Goal: Check status: Check status

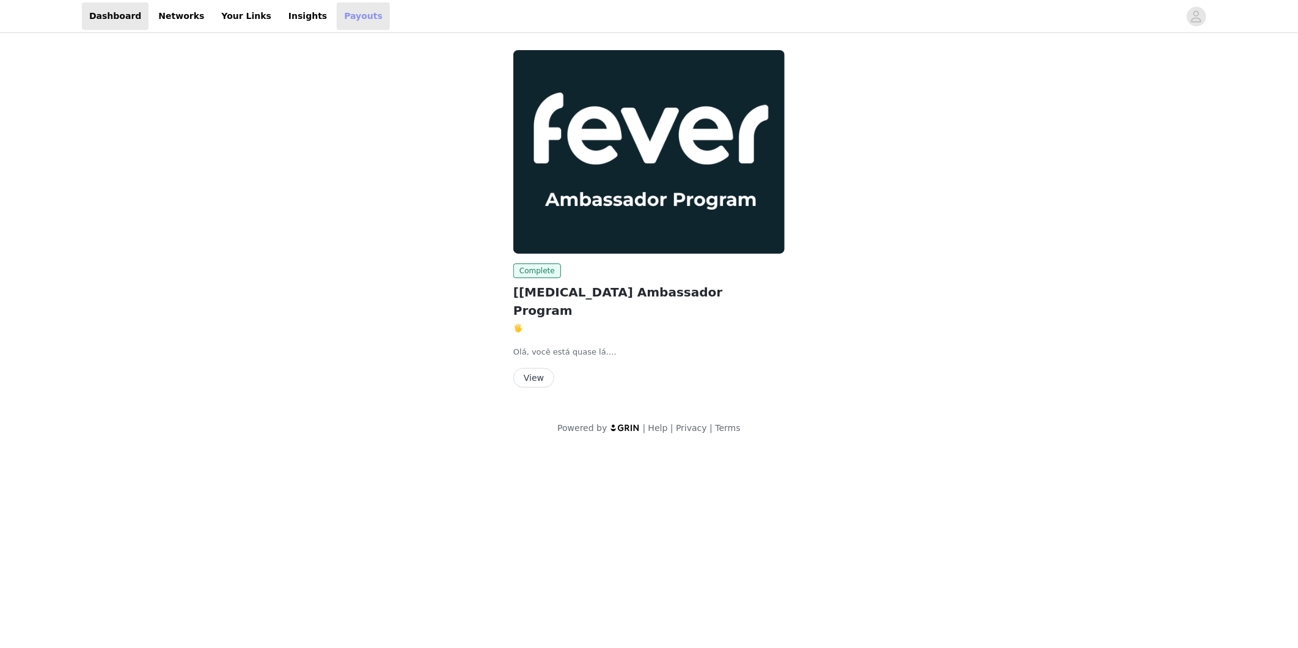
click at [337, 17] on link "Payouts" at bounding box center [363, 15] width 53 height 27
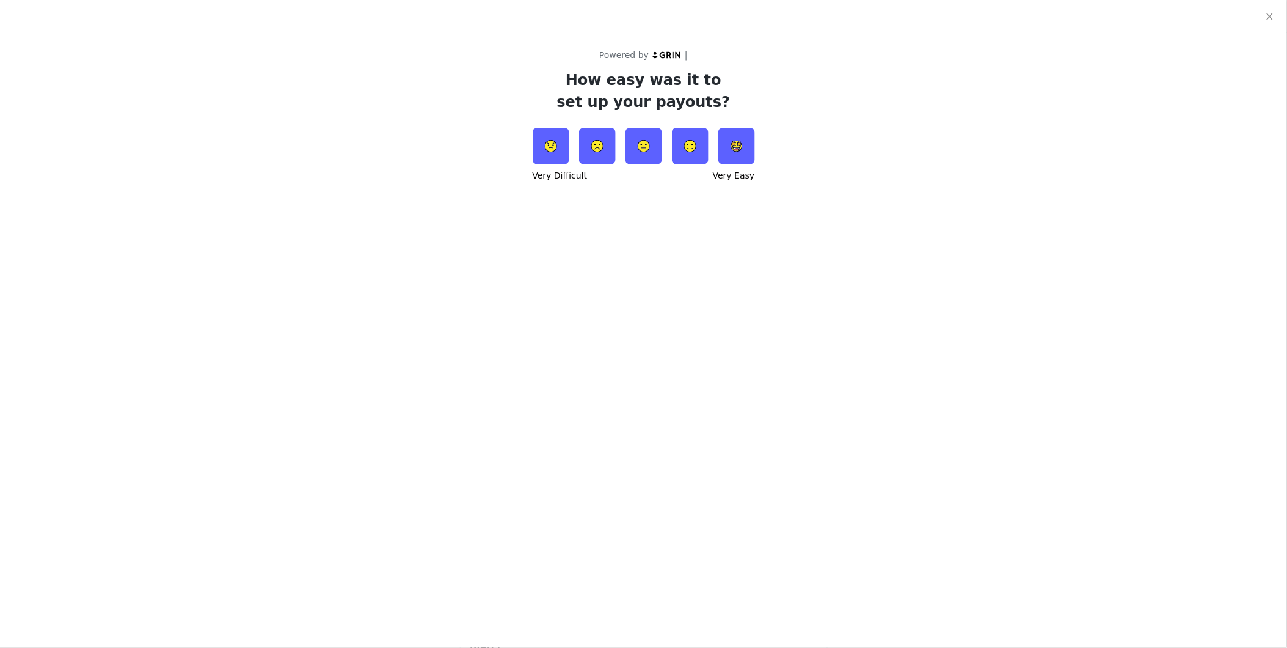
click at [648, 155] on img at bounding box center [644, 146] width 37 height 37
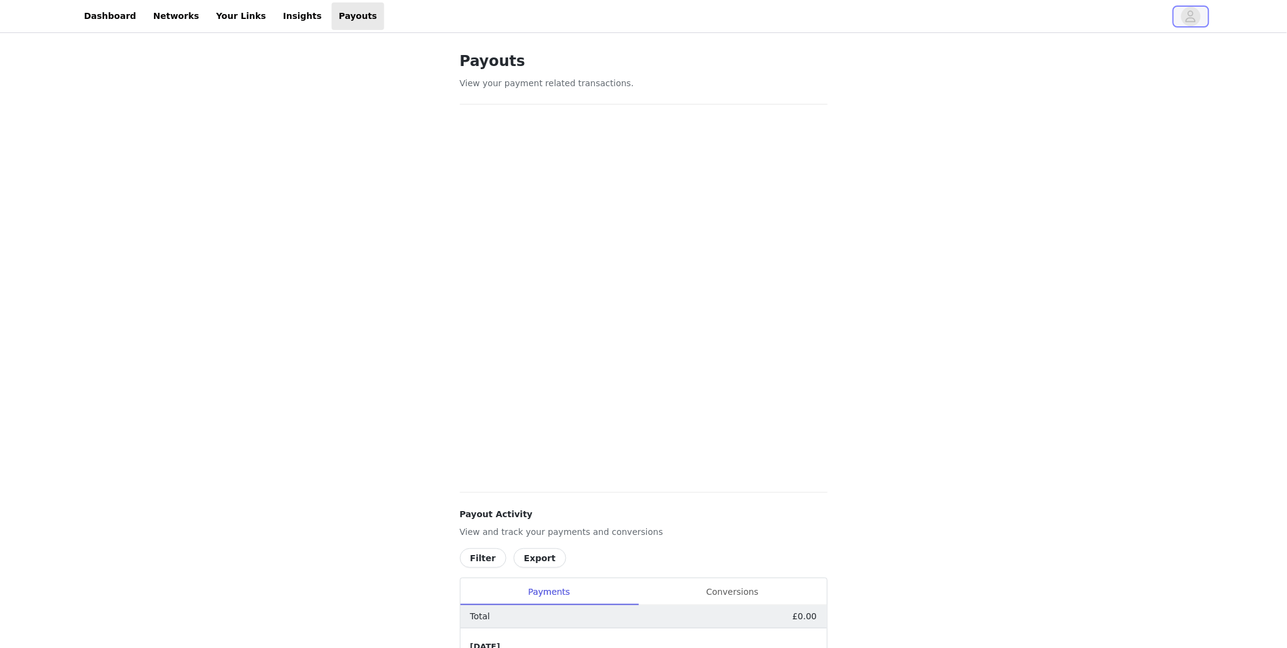
click at [1182, 14] on span "button" at bounding box center [1192, 17] width 20 height 20
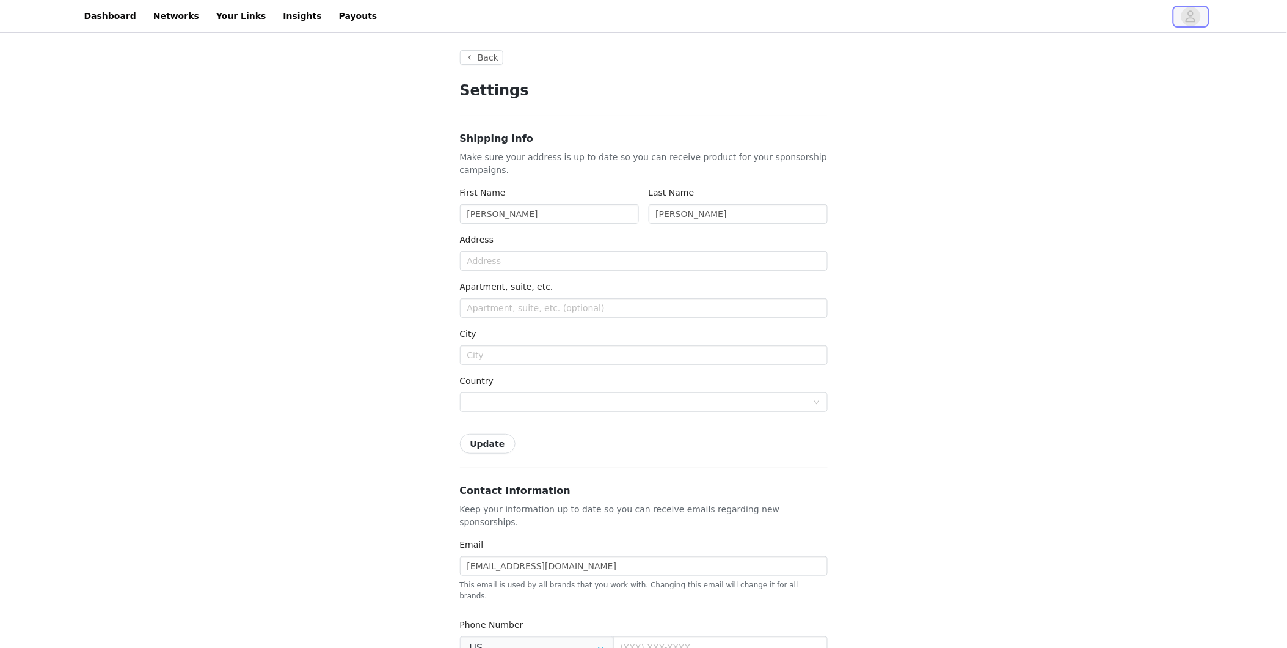
type input "+1 ([GEOGRAPHIC_DATA])"
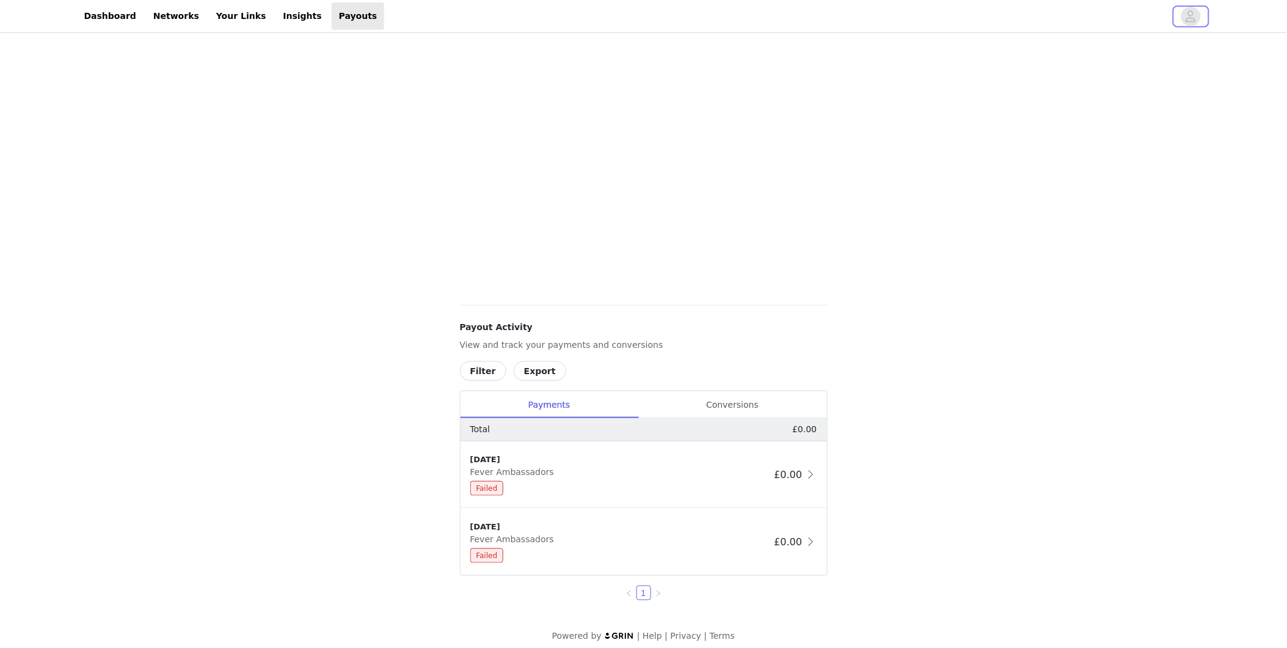
scroll to position [196, 0]
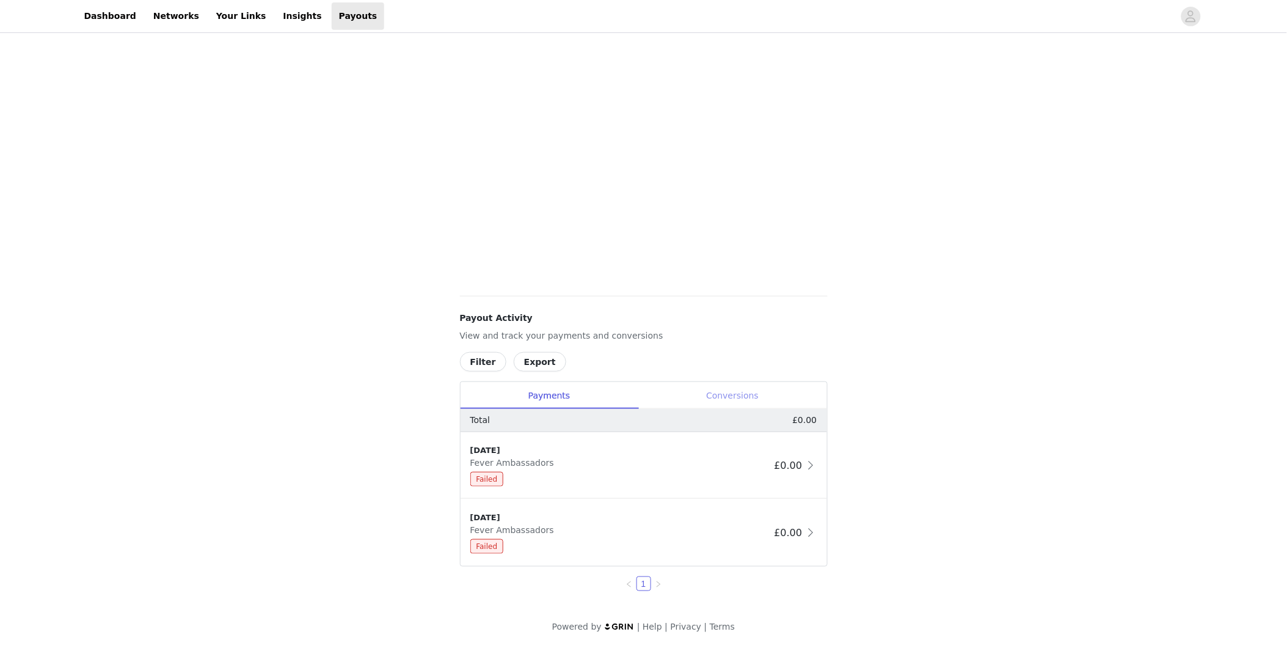
click at [713, 400] on div "Conversions" at bounding box center [733, 395] width 189 height 27
click at [701, 540] on div "Pending" at bounding box center [619, 546] width 299 height 15
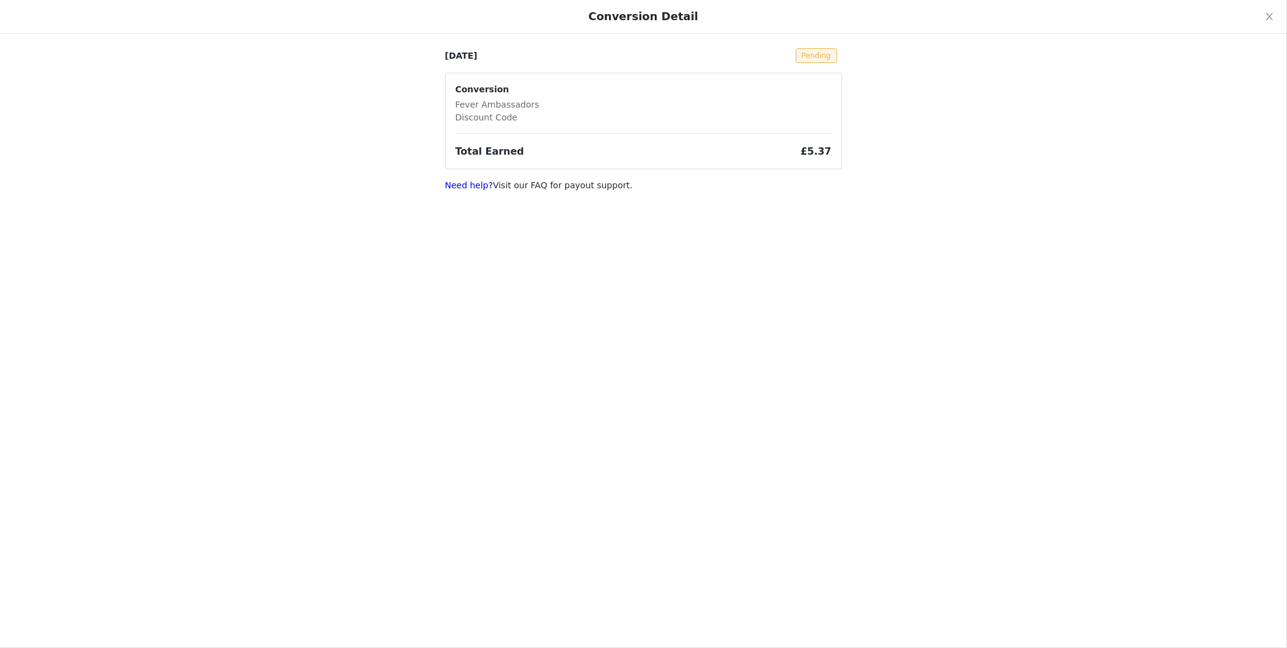
scroll to position [0, 0]
click at [789, 75] on article "Conversion Fever Ambassadors Discount Code Total Earned £5.37" at bounding box center [643, 121] width 397 height 97
click at [848, 120] on div "[DATE] Pending Conversion Fever Ambassadors Discount Code Total Earned £5.37 Ne…" at bounding box center [643, 103] width 1287 height 207
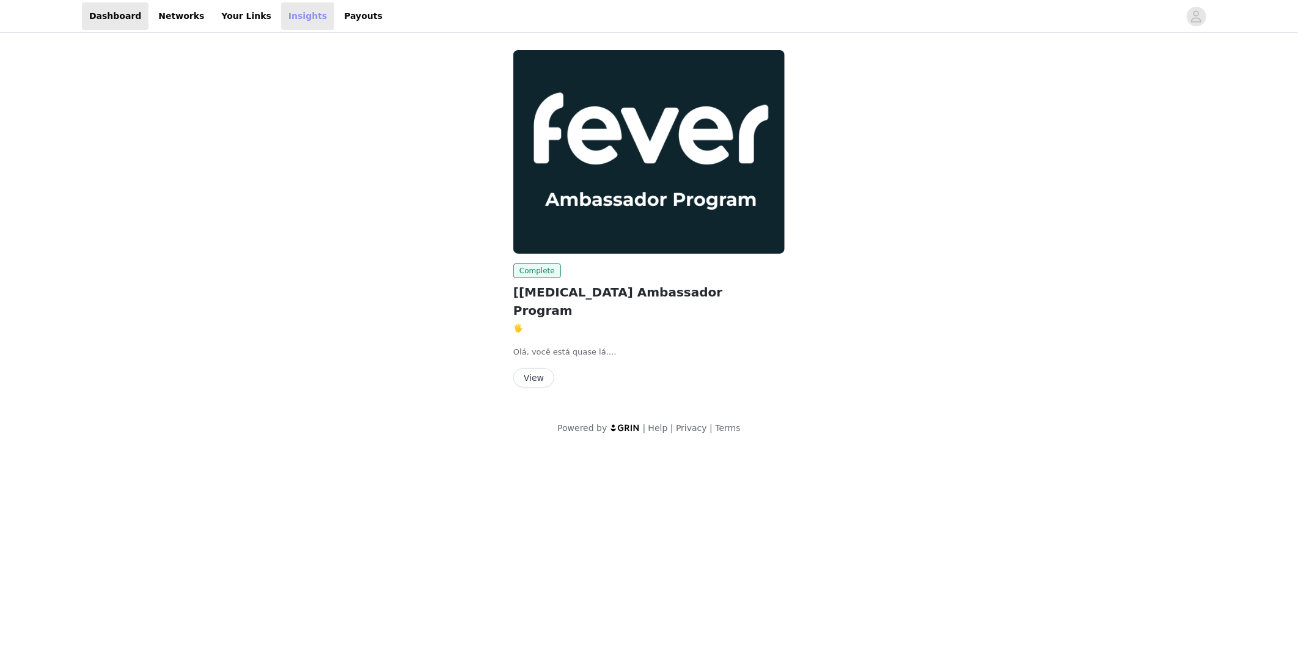
click at [281, 13] on link "Insights" at bounding box center [307, 15] width 53 height 27
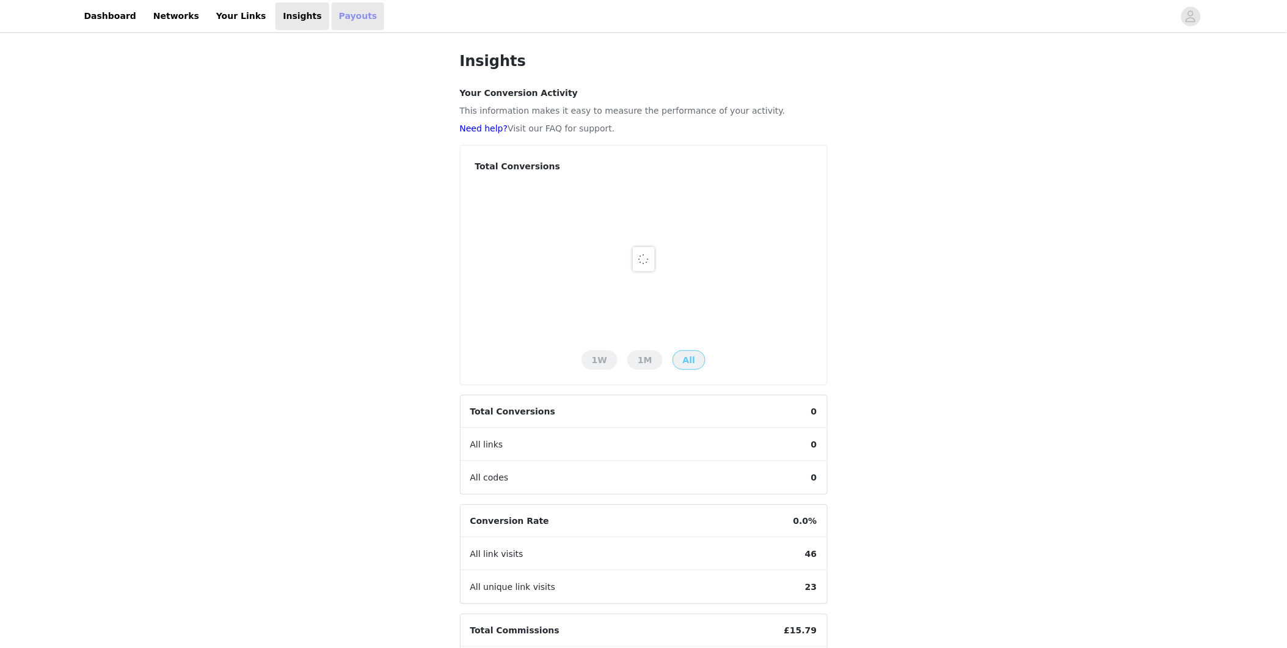
click at [332, 13] on link "Payouts" at bounding box center [358, 15] width 53 height 27
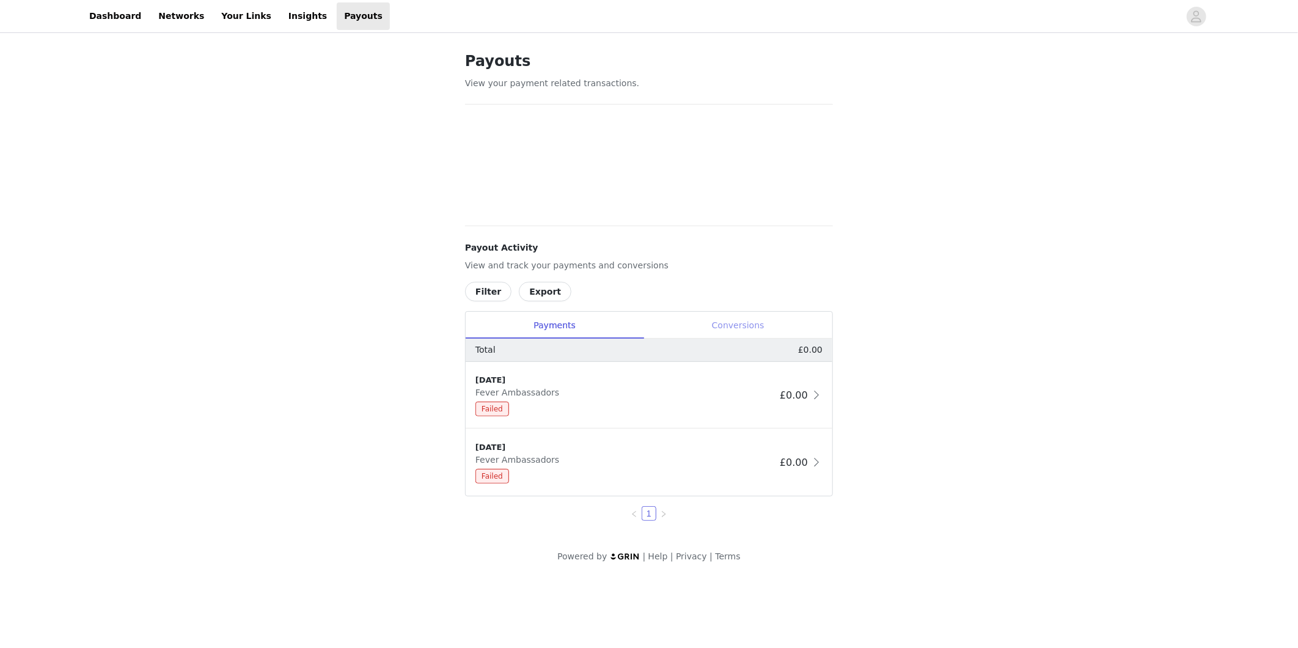
click at [717, 312] on div "Conversions" at bounding box center [737, 325] width 189 height 27
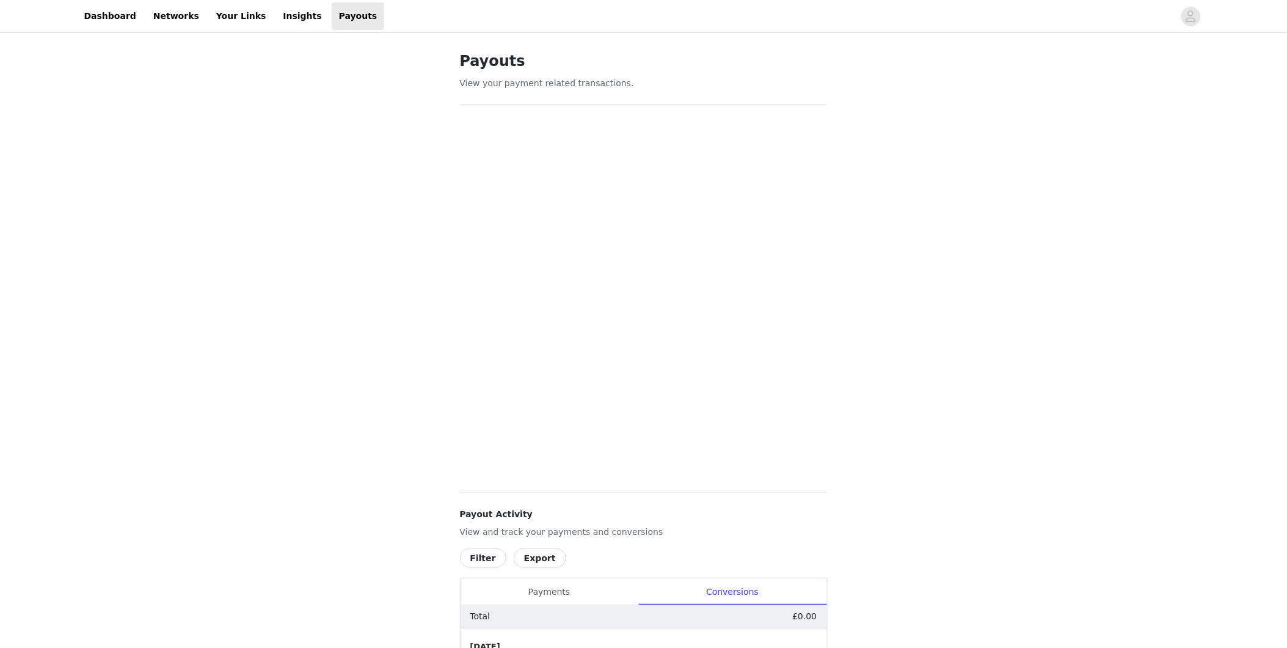
scroll to position [196, 0]
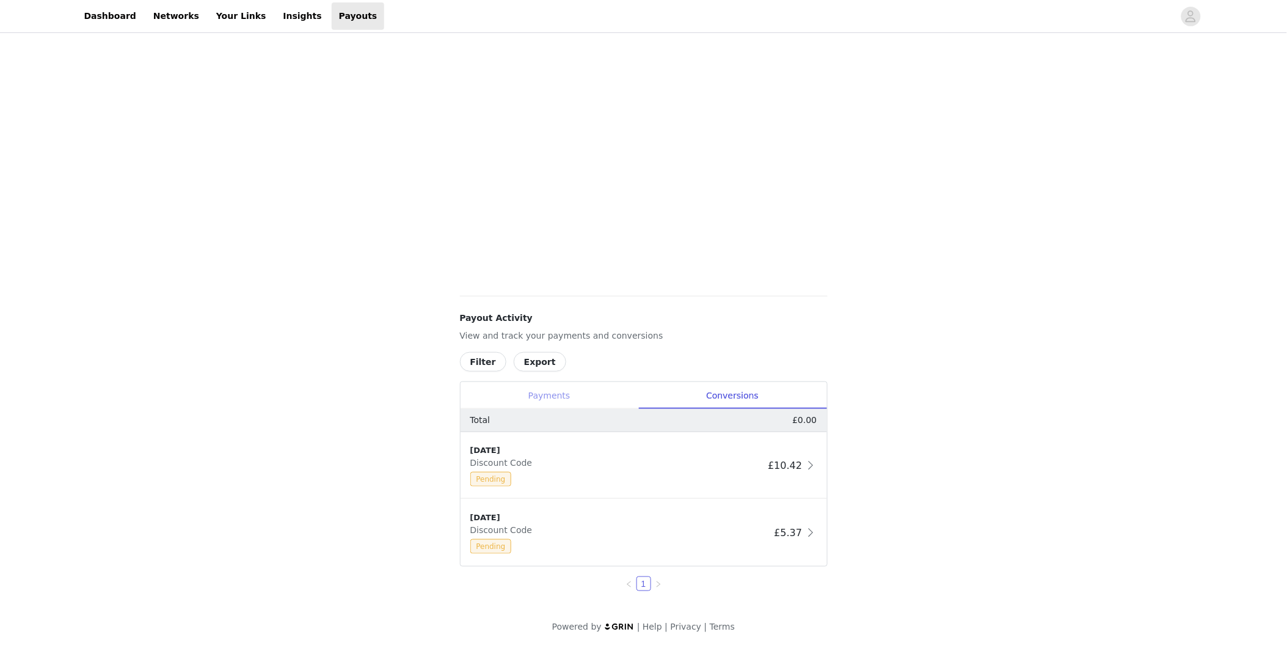
click at [550, 395] on div "Payments" at bounding box center [550, 395] width 178 height 27
click at [489, 481] on span "Failed" at bounding box center [487, 479] width 34 height 15
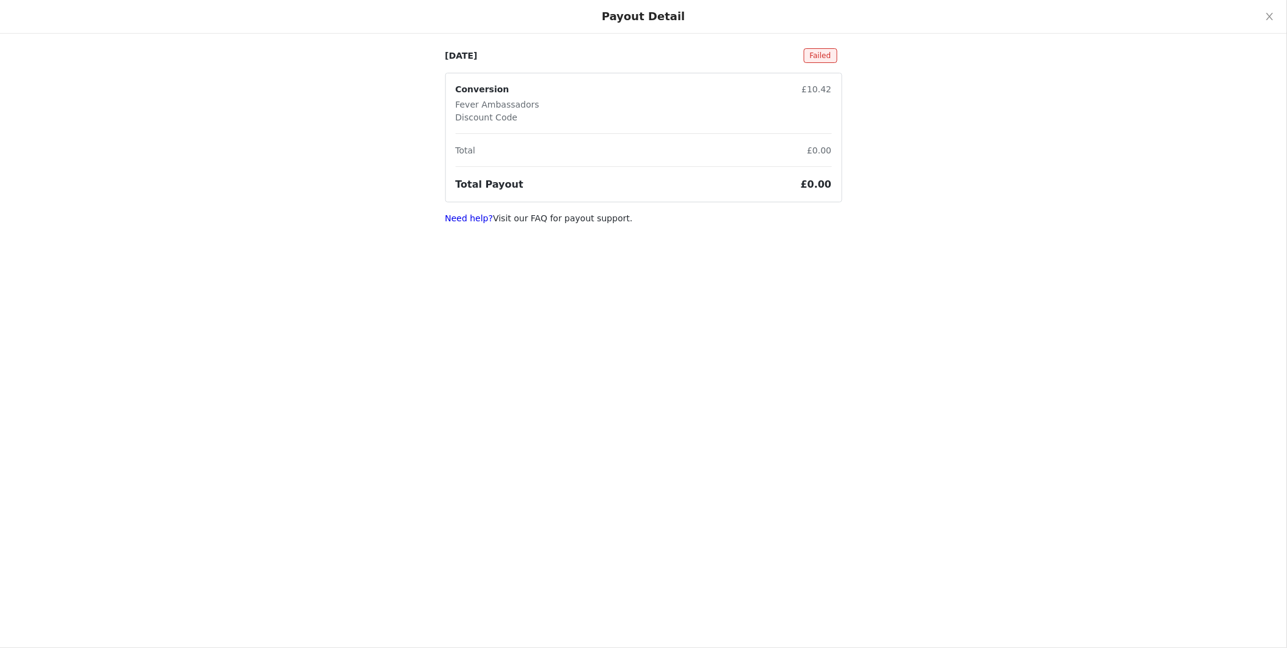
scroll to position [0, 0]
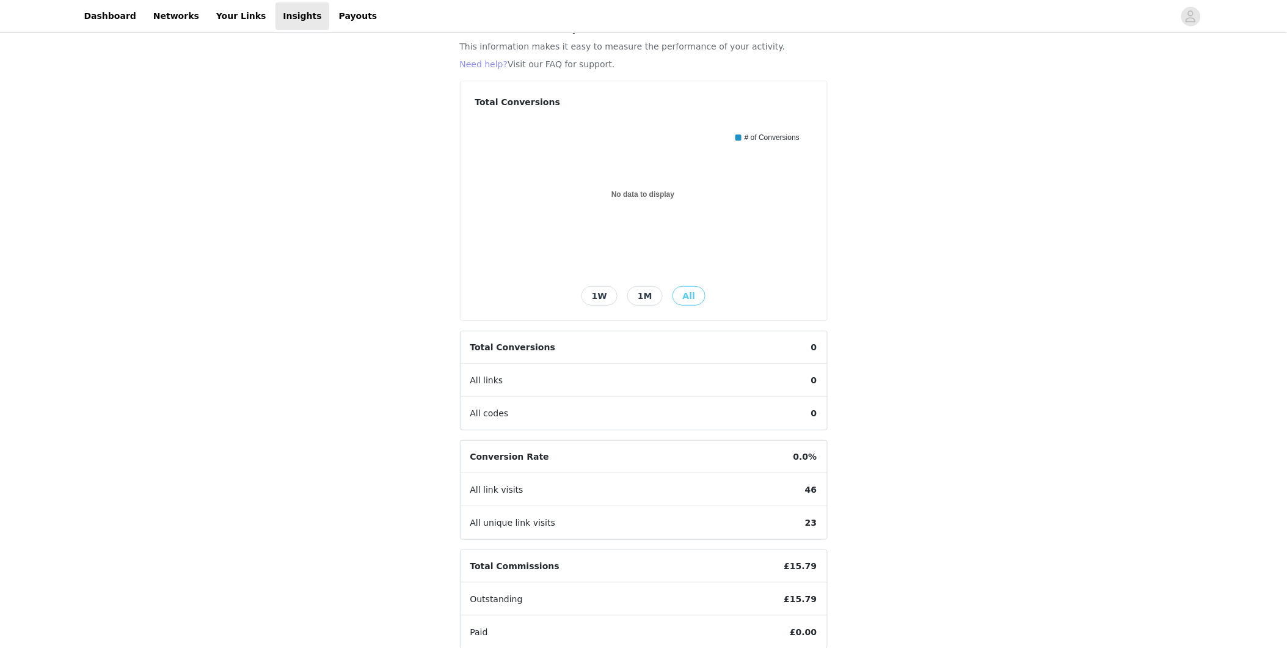
scroll to position [122, 0]
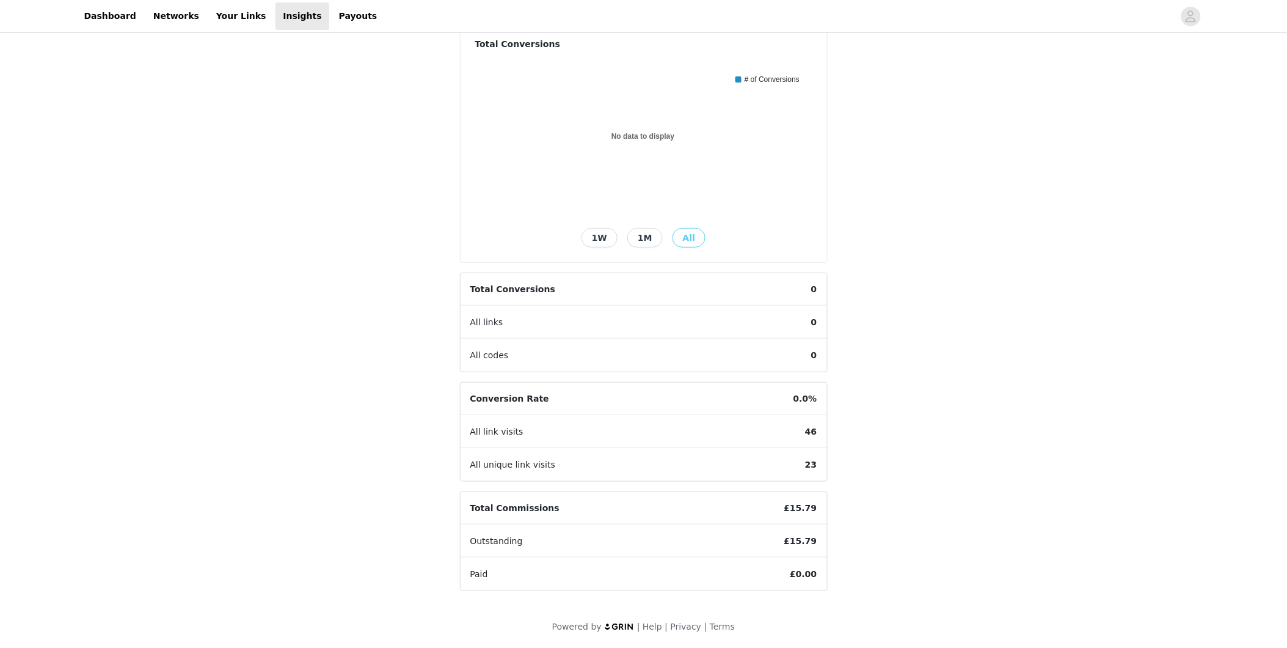
drag, startPoint x: 821, startPoint y: 515, endPoint x: 516, endPoint y: 514, distance: 304.3
click at [516, 514] on div "Total Commissions £15.79" at bounding box center [644, 508] width 367 height 33
drag, startPoint x: 516, startPoint y: 514, endPoint x: 703, endPoint y: 534, distance: 187.4
click at [708, 534] on div "Outstanding £15.79" at bounding box center [644, 541] width 367 height 33
drag, startPoint x: 473, startPoint y: 541, endPoint x: 528, endPoint y: 540, distance: 55.0
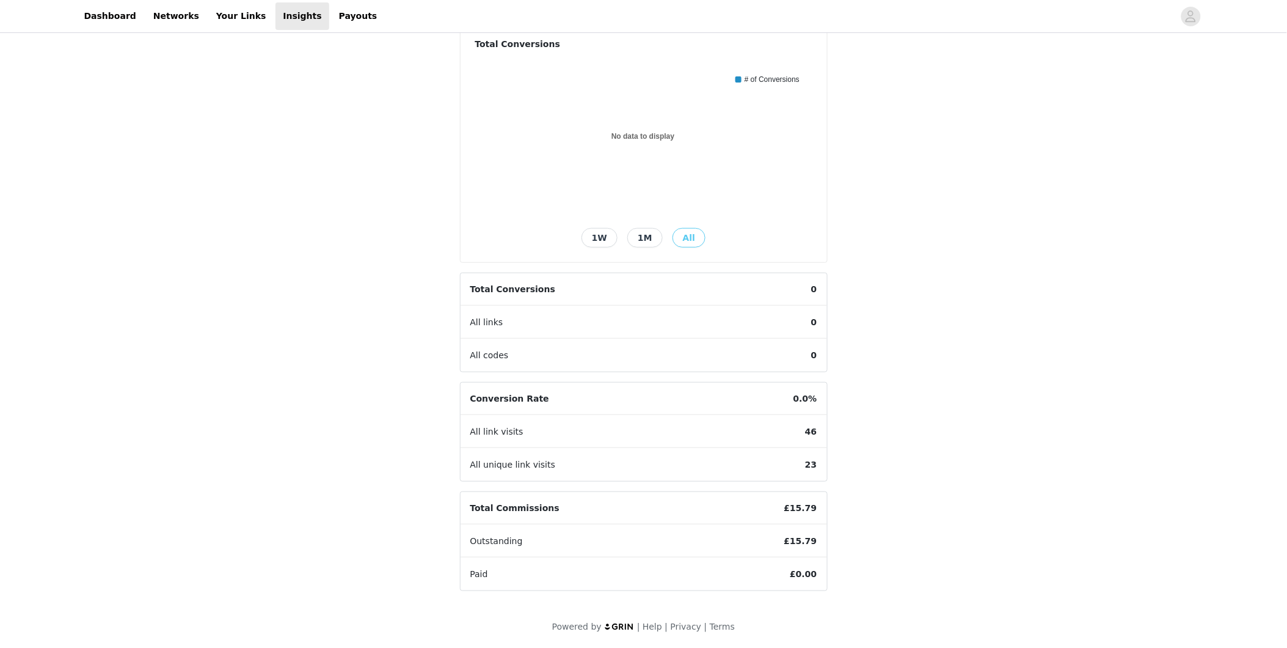
click at [528, 540] on div "Outstanding £15.79" at bounding box center [644, 541] width 367 height 33
drag, startPoint x: 528, startPoint y: 540, endPoint x: 418, endPoint y: 522, distance: 111.4
click at [418, 522] on div "Insights Your Conversion Activity This information makes it easy to measure the…" at bounding box center [643, 280] width 1287 height 734
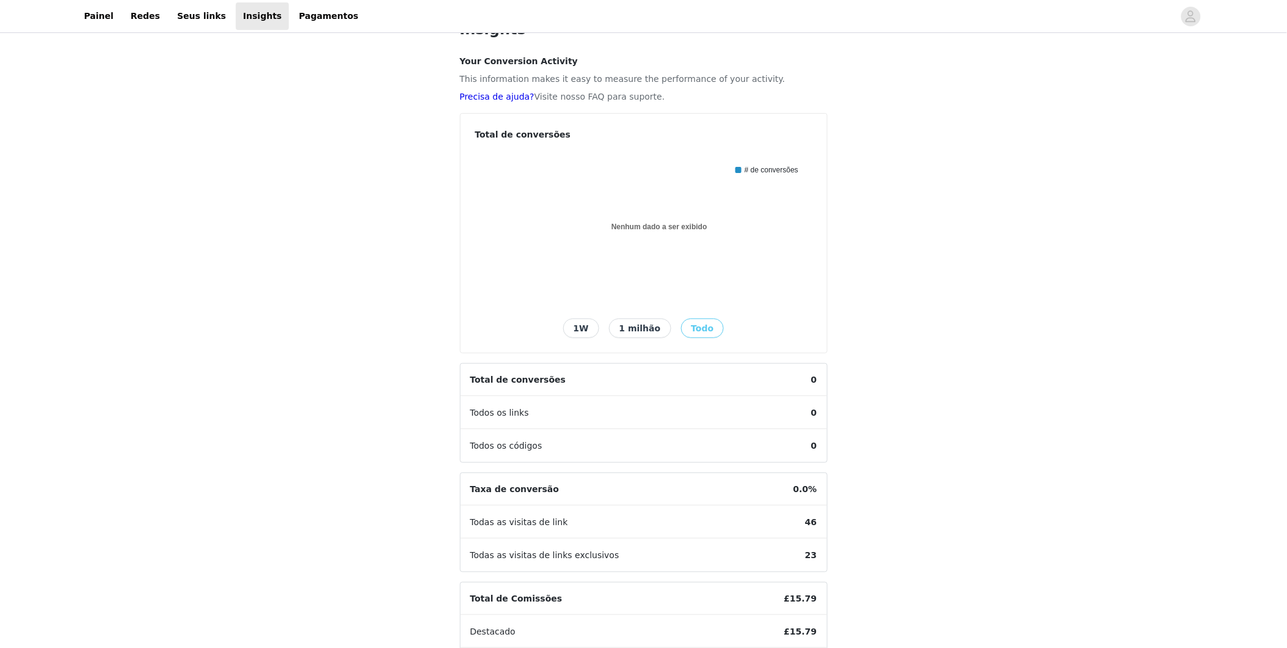
scroll to position [0, 0]
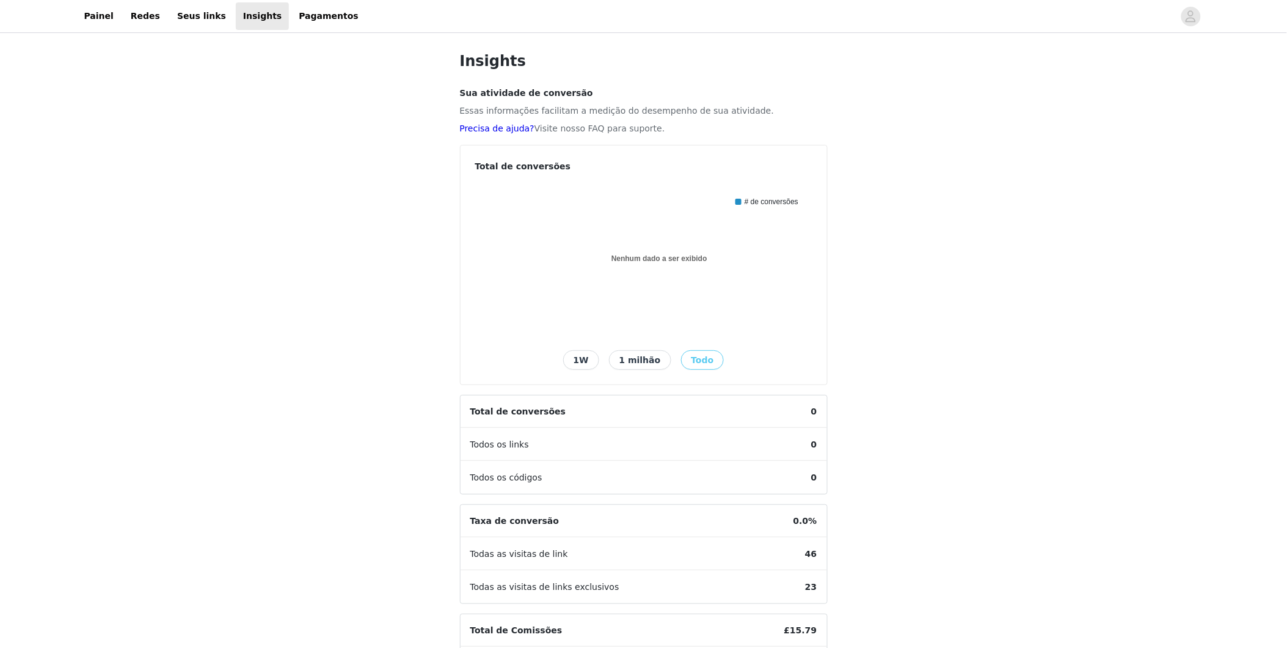
click at [622, 357] on button "1 milhão" at bounding box center [640, 360] width 62 height 20
click at [291, 10] on link "Pagamentos" at bounding box center [328, 15] width 75 height 27
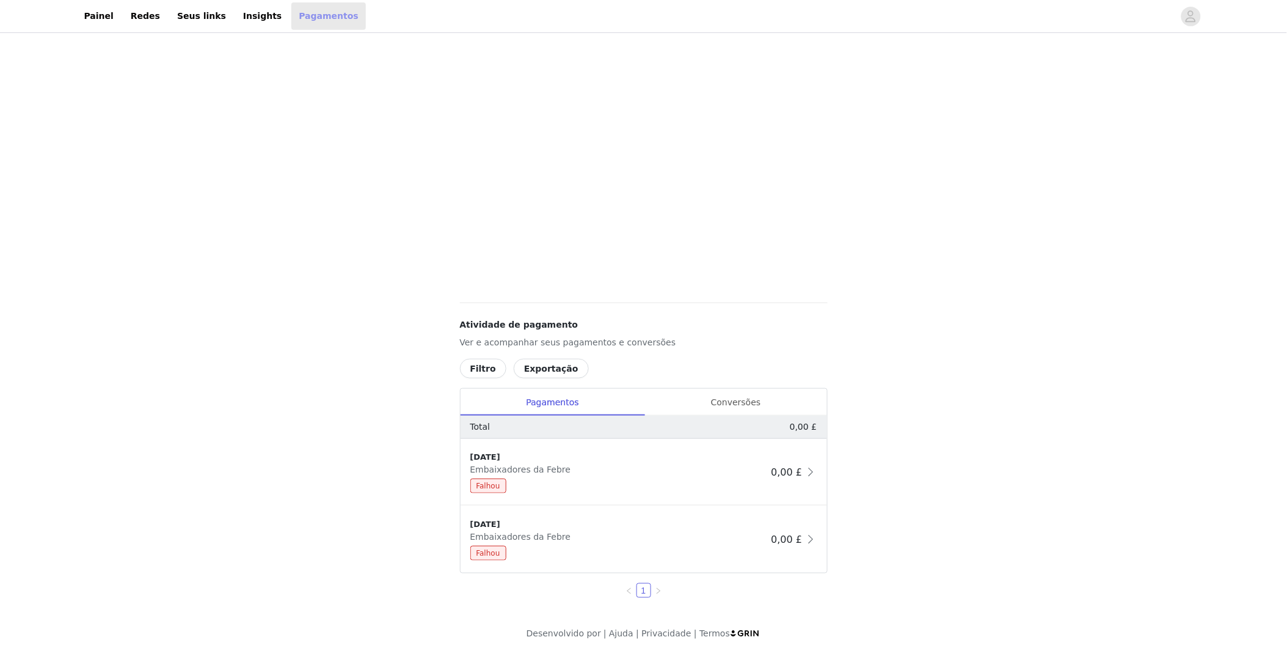
scroll to position [196, 0]
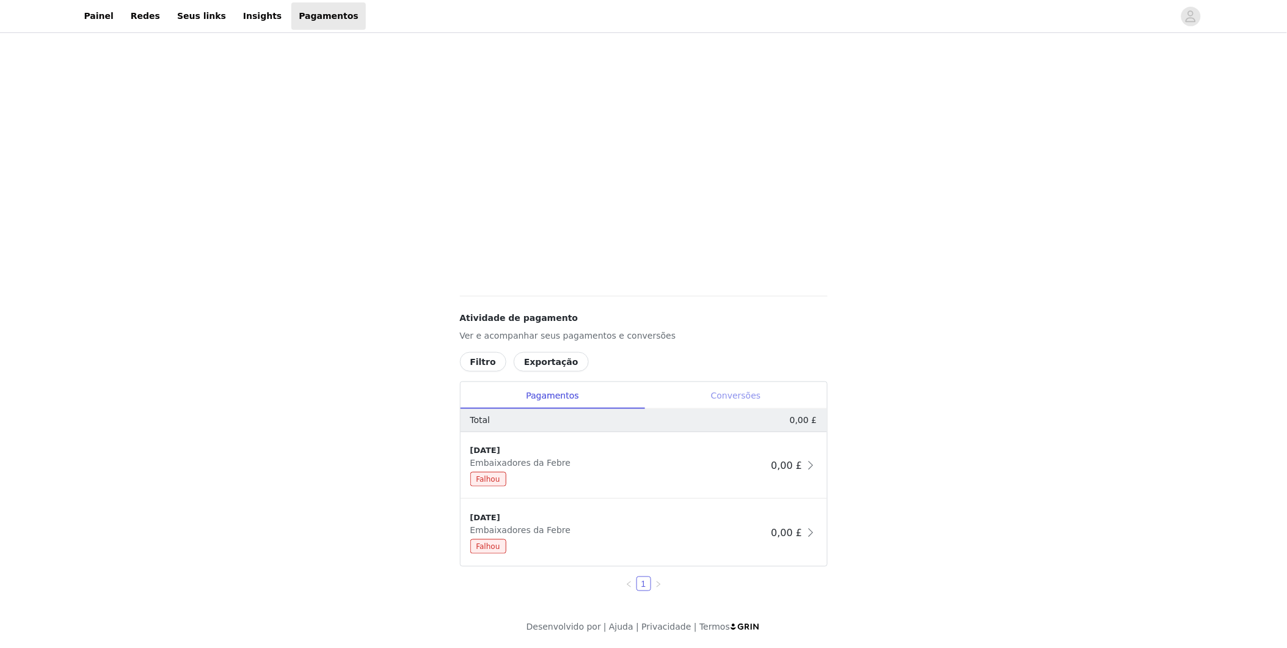
click at [744, 405] on div "Conversões" at bounding box center [736, 395] width 182 height 27
click at [558, 382] on div "Pagamentos" at bounding box center [553, 395] width 185 height 27
click at [723, 464] on div "[DATE] Embaixadores da [PERSON_NAME]" at bounding box center [618, 465] width 296 height 42
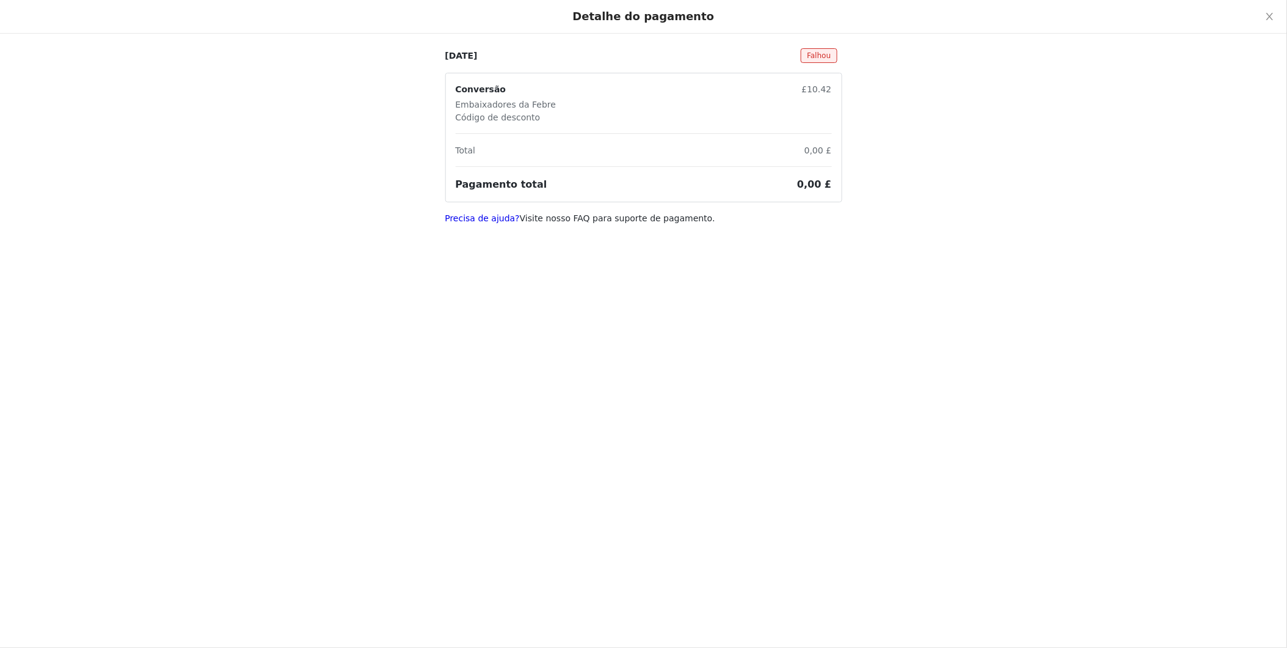
scroll to position [0, 0]
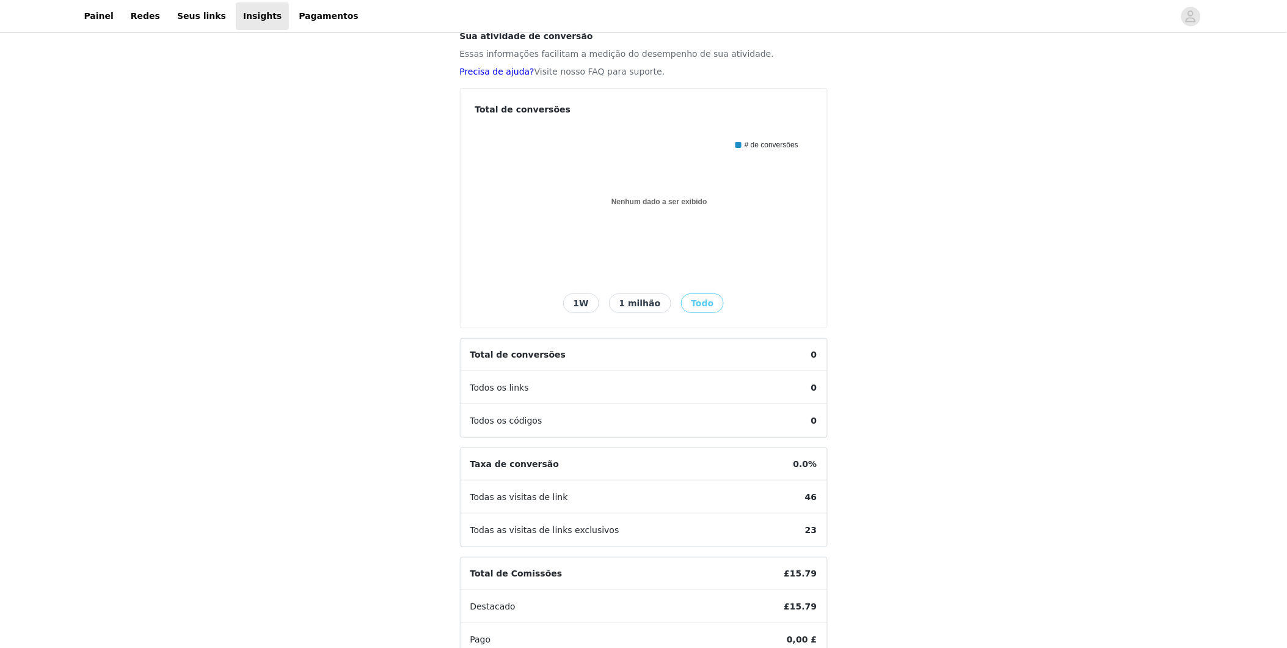
scroll to position [122, 0]
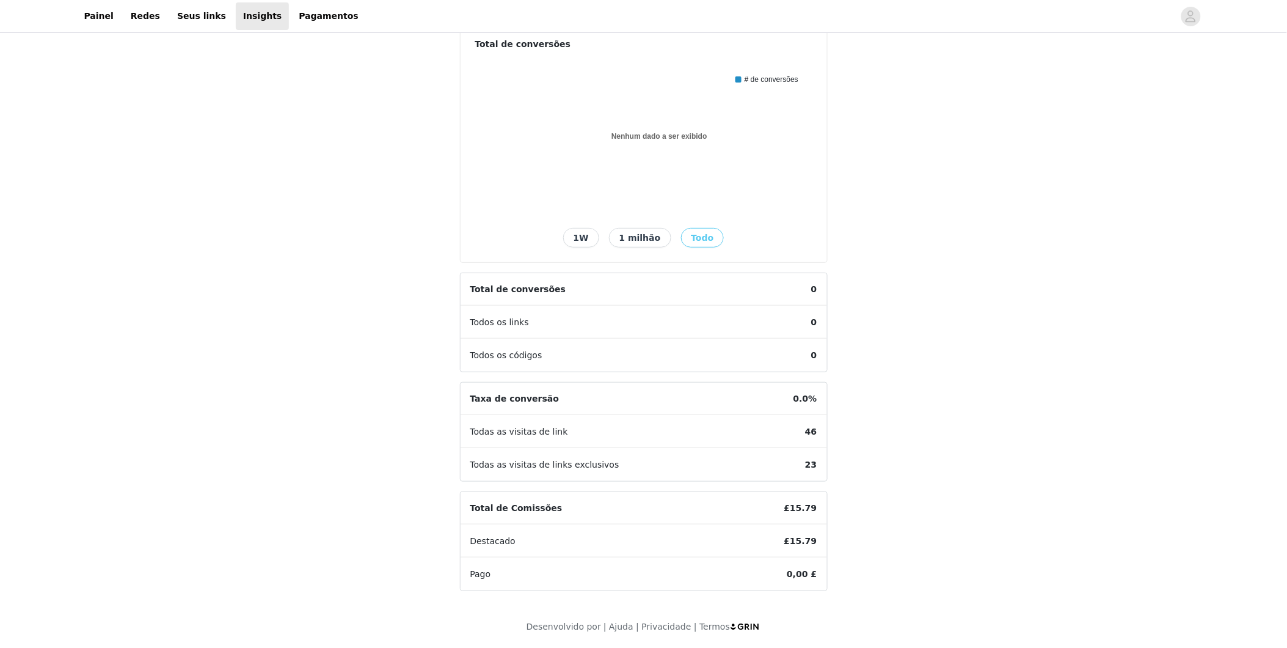
click at [562, 441] on span "Todas as visitas de link" at bounding box center [519, 432] width 117 height 32
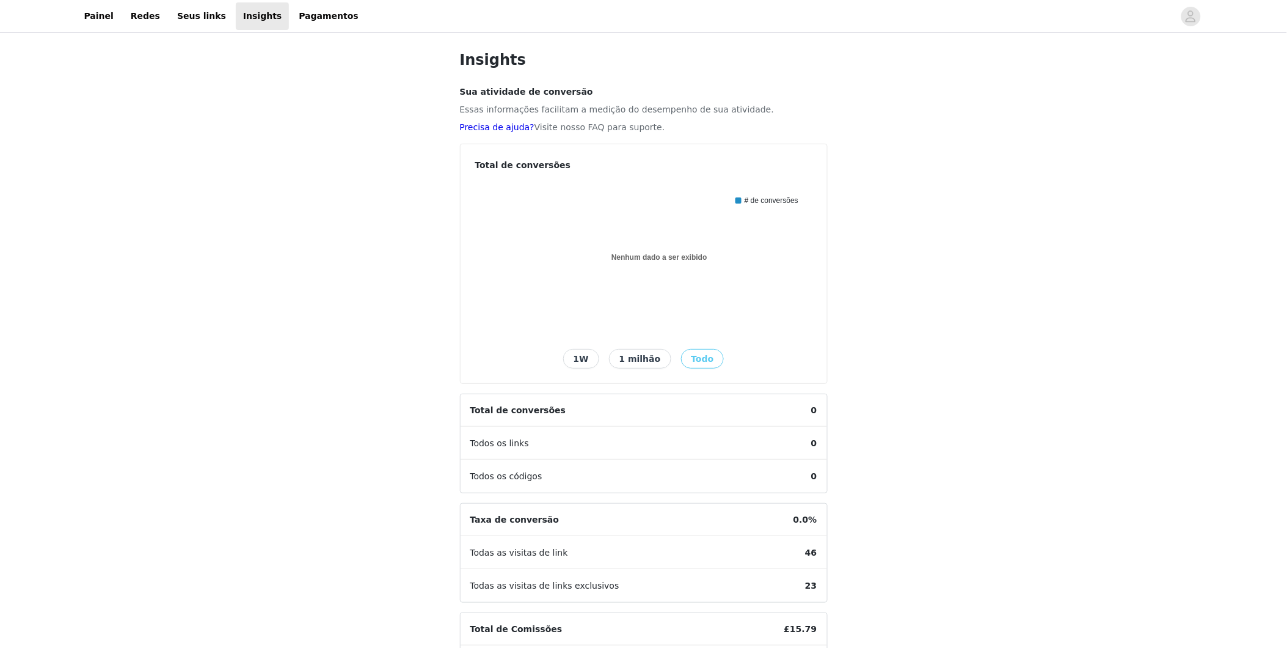
scroll to position [0, 0]
click at [302, 23] on link "Pagamentos" at bounding box center [328, 15] width 75 height 27
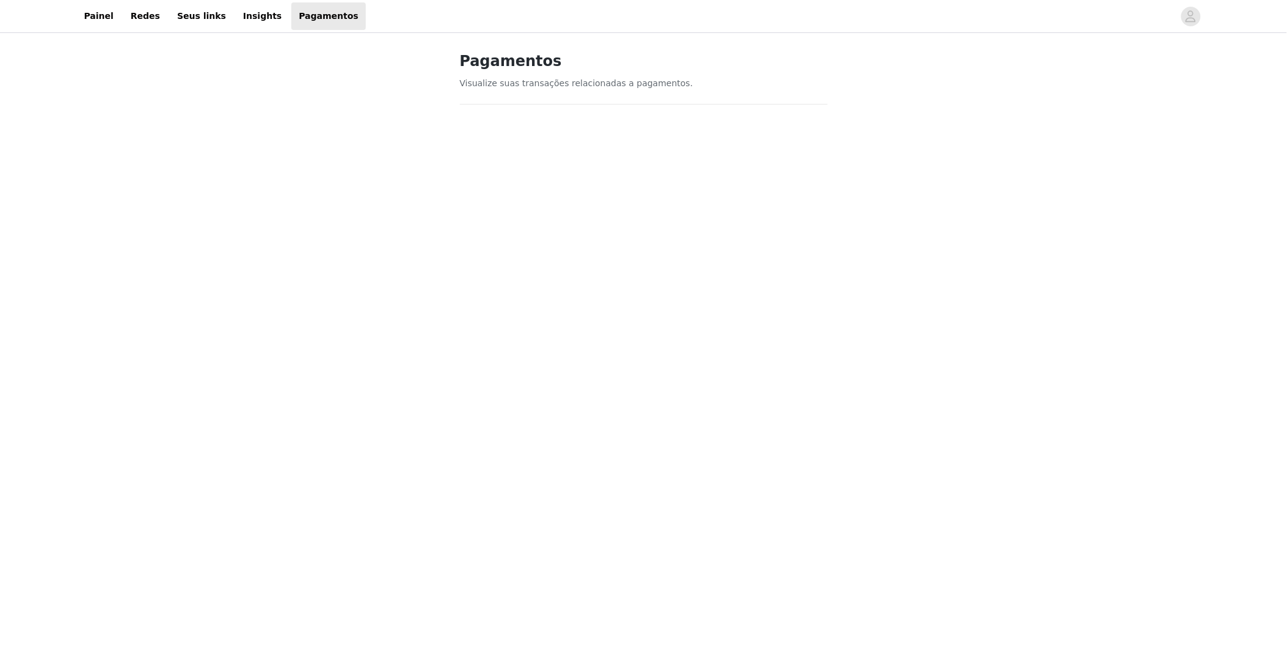
drag, startPoint x: 631, startPoint y: 121, endPoint x: 350, endPoint y: 194, distance: 290.3
click at [350, 194] on div "Pagamentos Visualize suas transações relacionadas a pagamentos. Atividade de pa…" at bounding box center [643, 609] width 1287 height 1149
drag, startPoint x: 277, startPoint y: 215, endPoint x: 405, endPoint y: 130, distance: 153.2
drag, startPoint x: 405, startPoint y: 130, endPoint x: 298, endPoint y: 253, distance: 162.9
click at [298, 253] on div "Pagamentos Visualize suas transações relacionadas a pagamentos. Atividade de pa…" at bounding box center [643, 609] width 1287 height 1149
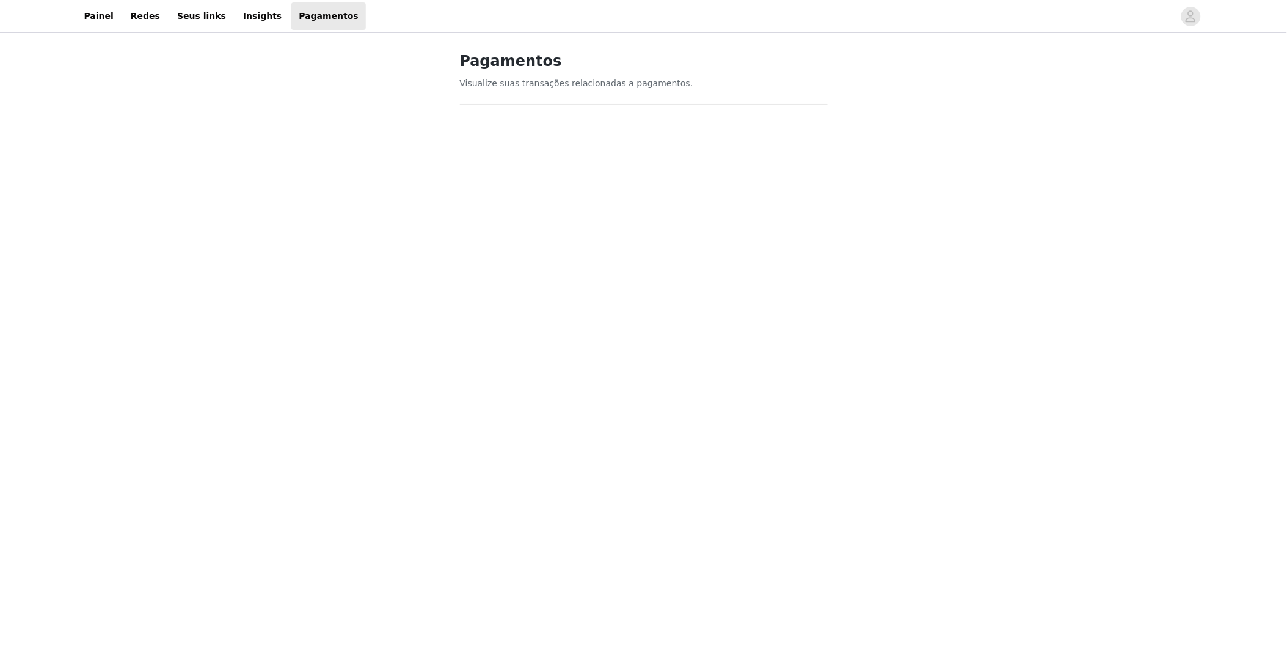
click at [359, 303] on div "Pagamentos Visualize suas transações relacionadas a pagamentos. Atividade de pa…" at bounding box center [643, 610] width 1287 height 1556
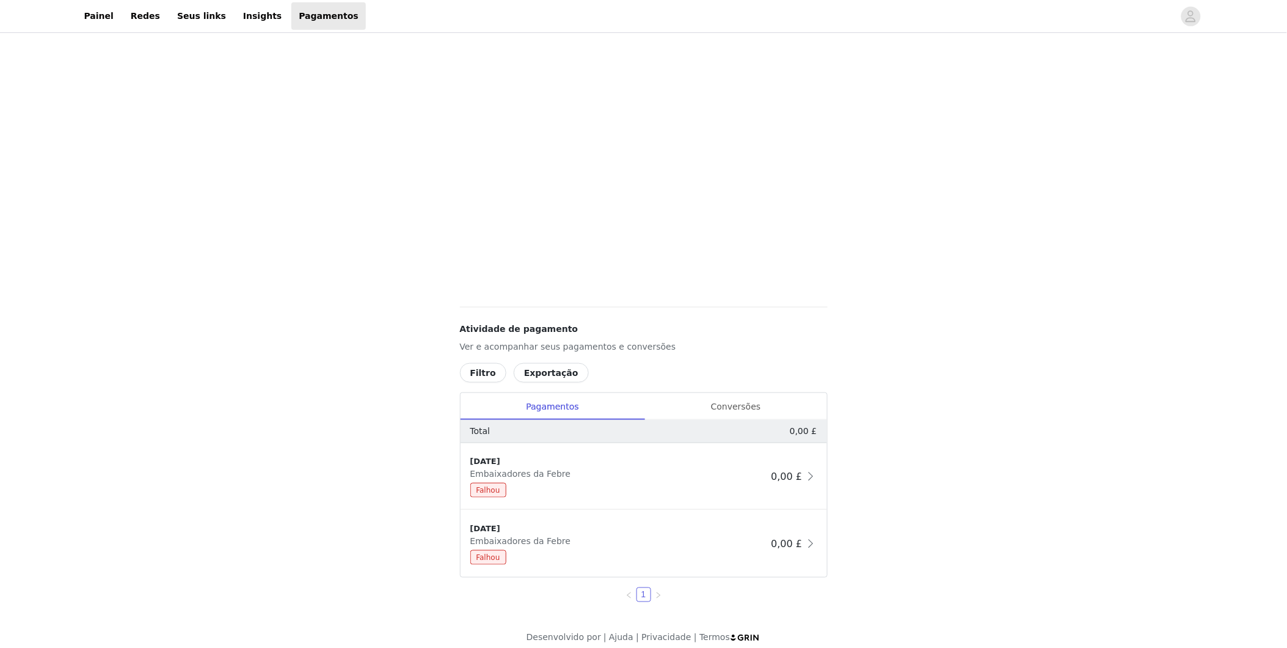
scroll to position [264, 0]
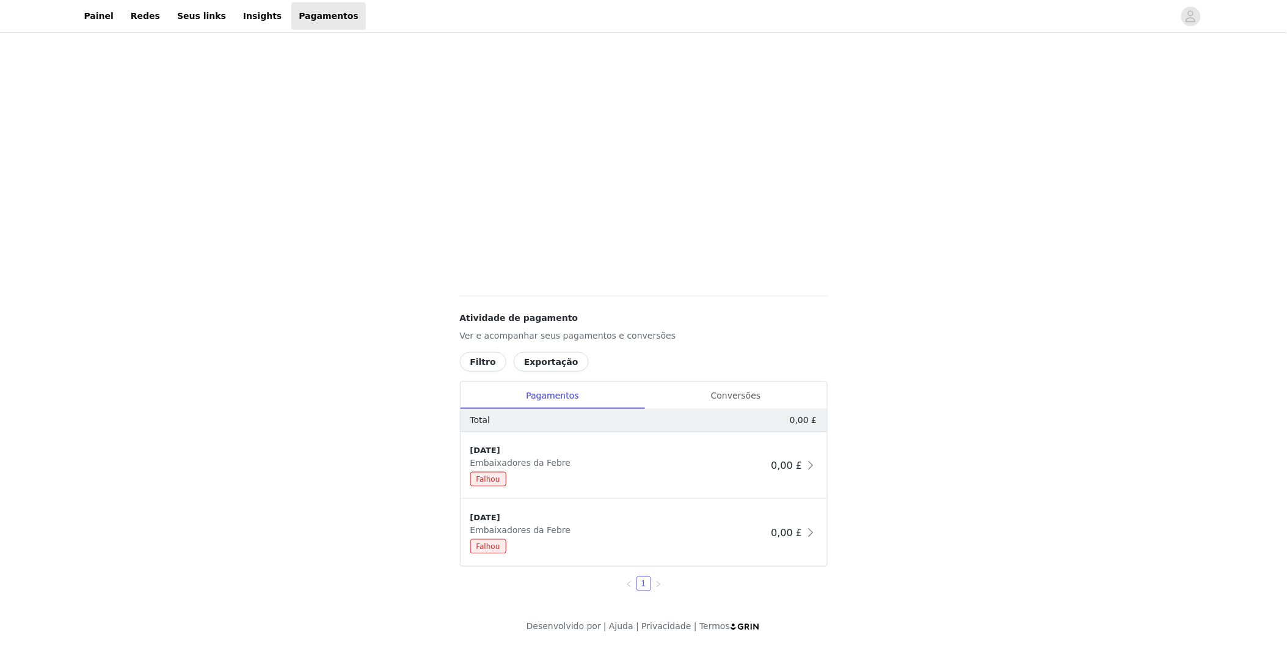
click at [532, 364] on button "Exportação" at bounding box center [551, 362] width 75 height 20
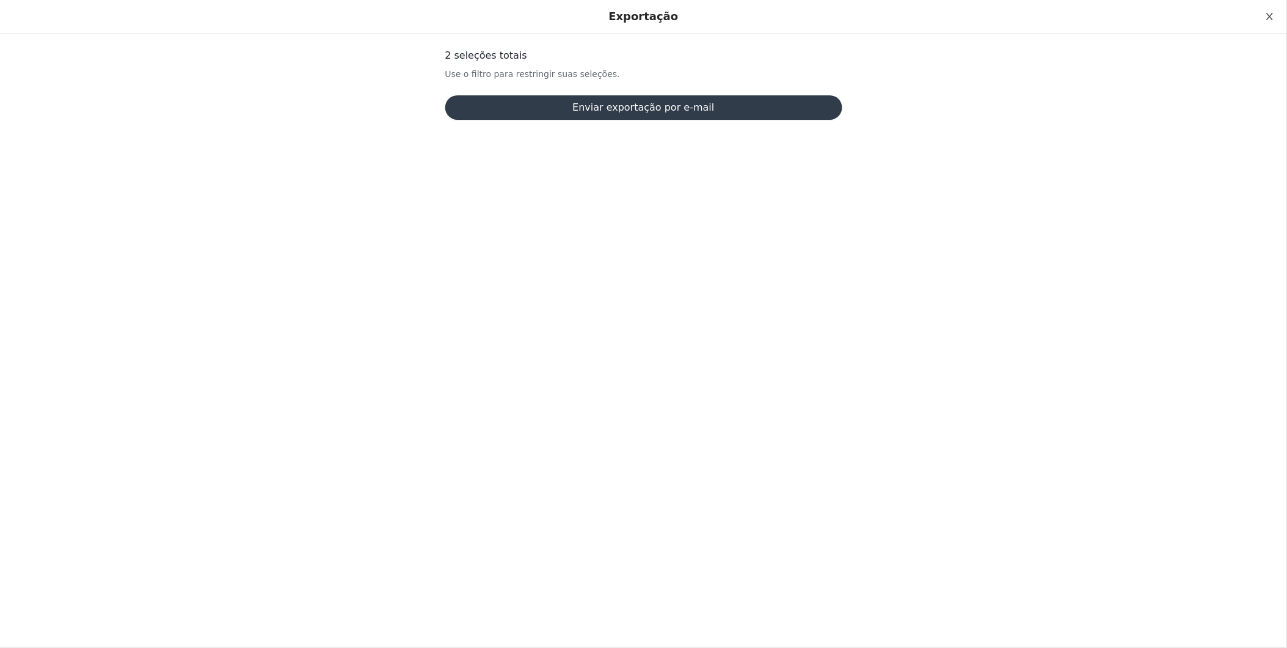
click at [1272, 20] on icon "ícone: fechar" at bounding box center [1270, 17] width 10 height 10
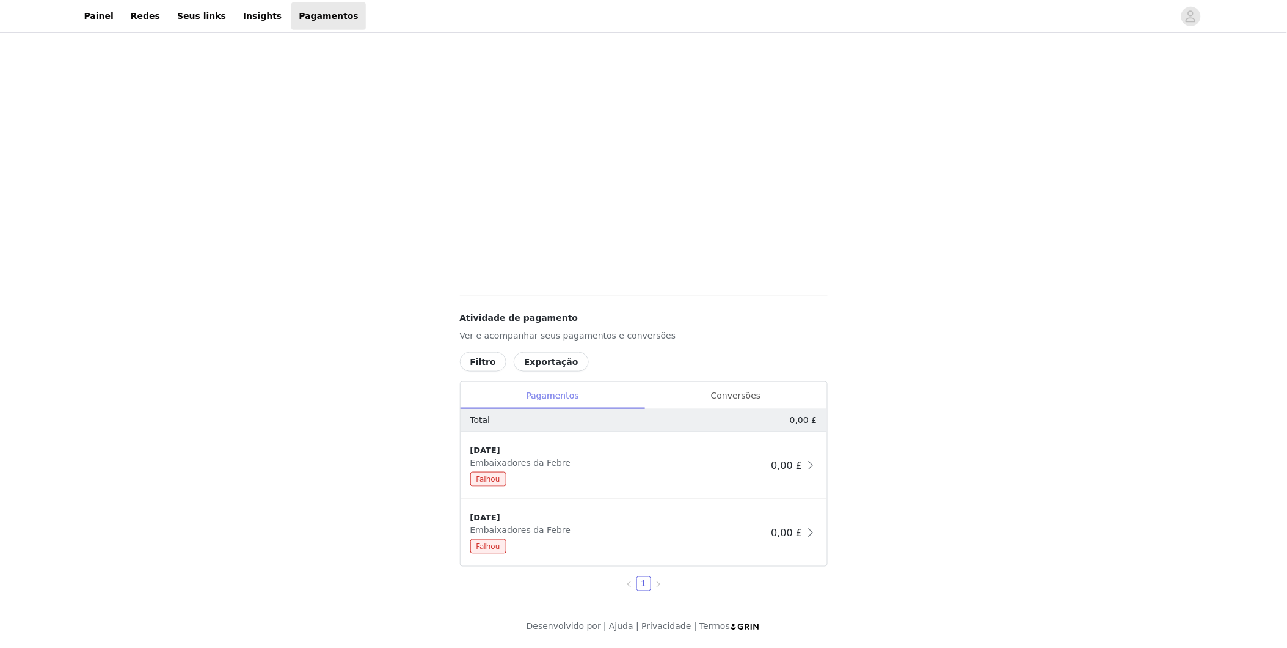
click at [602, 399] on div "Pagamentos" at bounding box center [553, 395] width 185 height 27
click at [775, 390] on div "Conversões" at bounding box center [736, 395] width 182 height 27
click at [688, 474] on div "Pendente" at bounding box center [616, 479] width 293 height 15
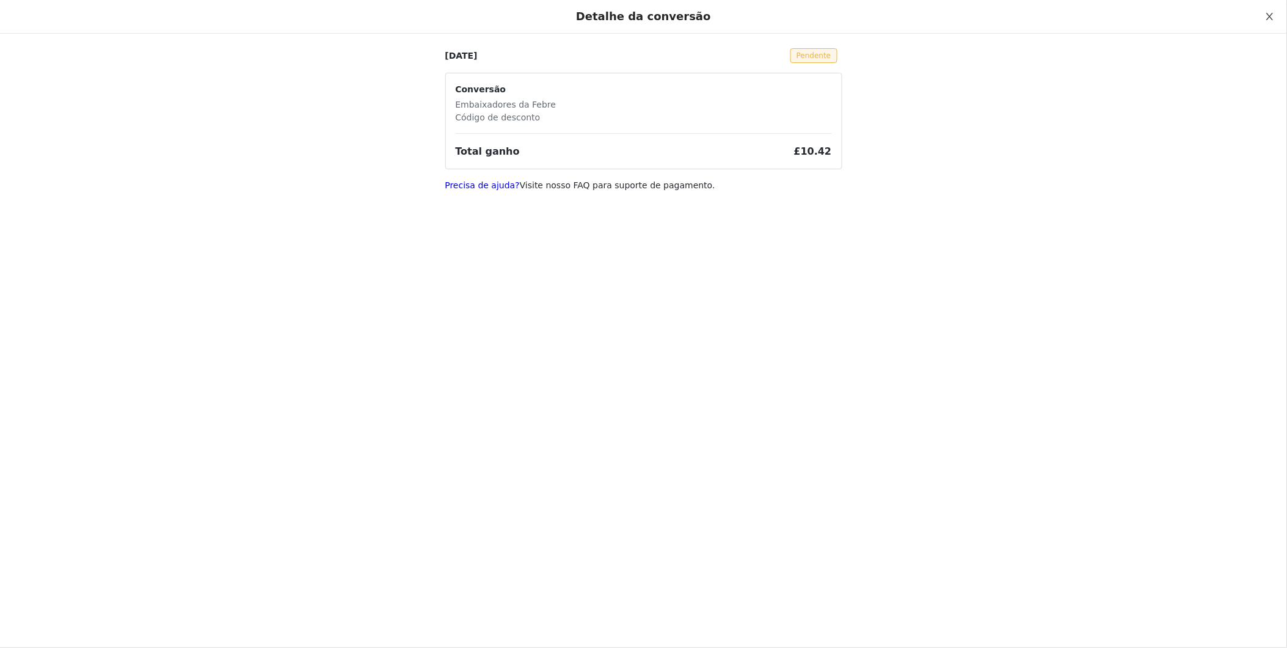
click at [1278, 21] on button "Fechar" at bounding box center [1270, 17] width 34 height 34
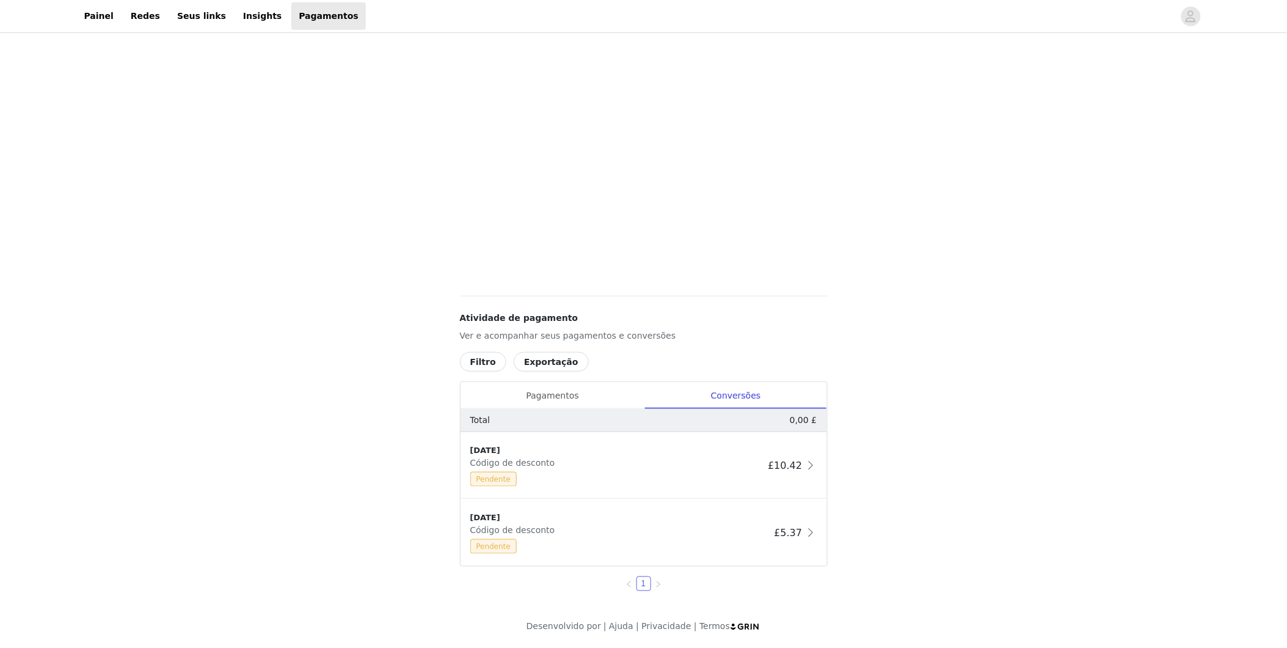
click at [560, 410] on div "Total 0,00 £" at bounding box center [644, 420] width 367 height 23
click at [560, 397] on div "Pagamentos" at bounding box center [553, 395] width 185 height 27
click at [767, 392] on div "Conversões" at bounding box center [736, 395] width 182 height 27
click at [734, 480] on div "Pendente" at bounding box center [616, 479] width 293 height 15
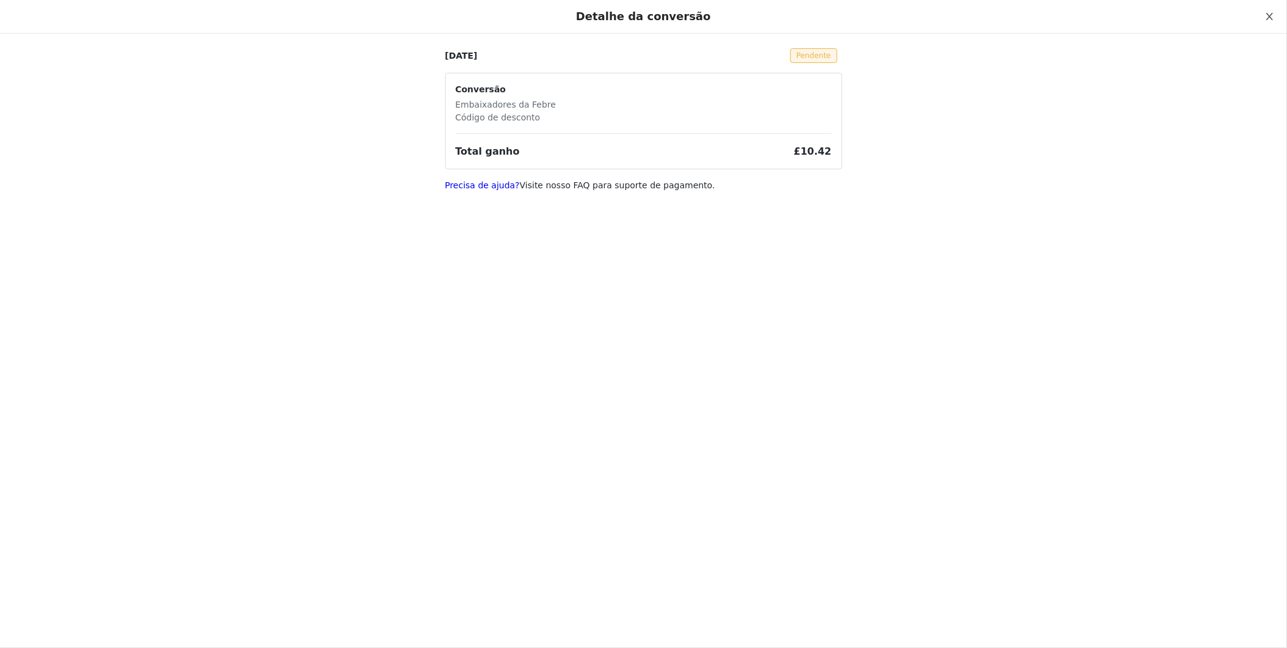
click at [1261, 23] on button "Fechar" at bounding box center [1270, 17] width 34 height 34
